Goal: Task Accomplishment & Management: Use online tool/utility

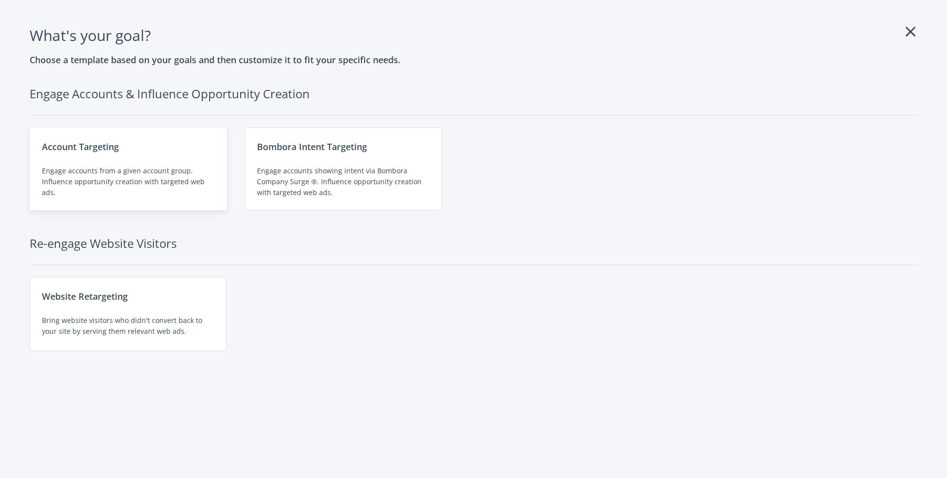
click at [120, 178] on div "Engage accounts from a given account group. Influence opportunity creation with…" at bounding box center [128, 181] width 173 height 33
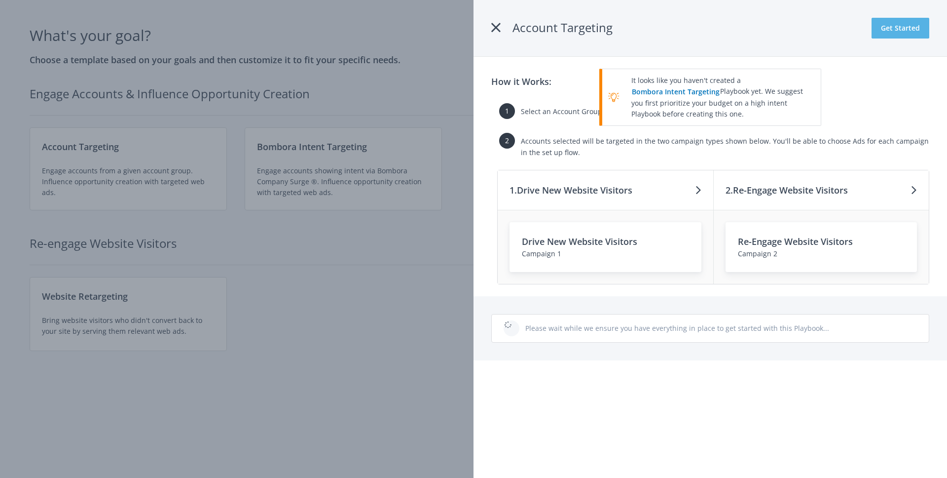
click at [900, 28] on button "Get Started" at bounding box center [901, 28] width 58 height 21
